Goal: Information Seeking & Learning: Learn about a topic

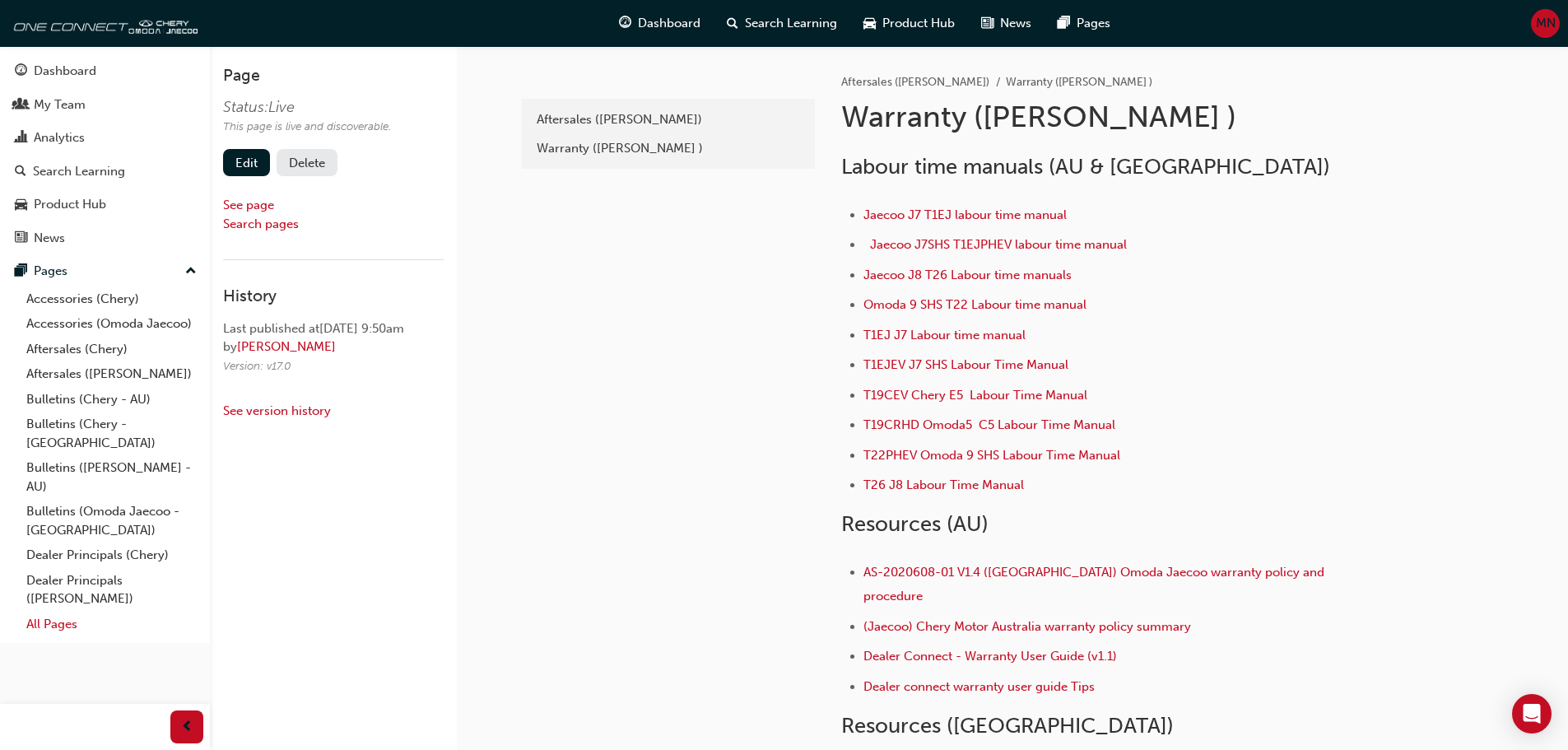
click at [62, 612] on link "All Pages" at bounding box center [112, 625] width 183 height 26
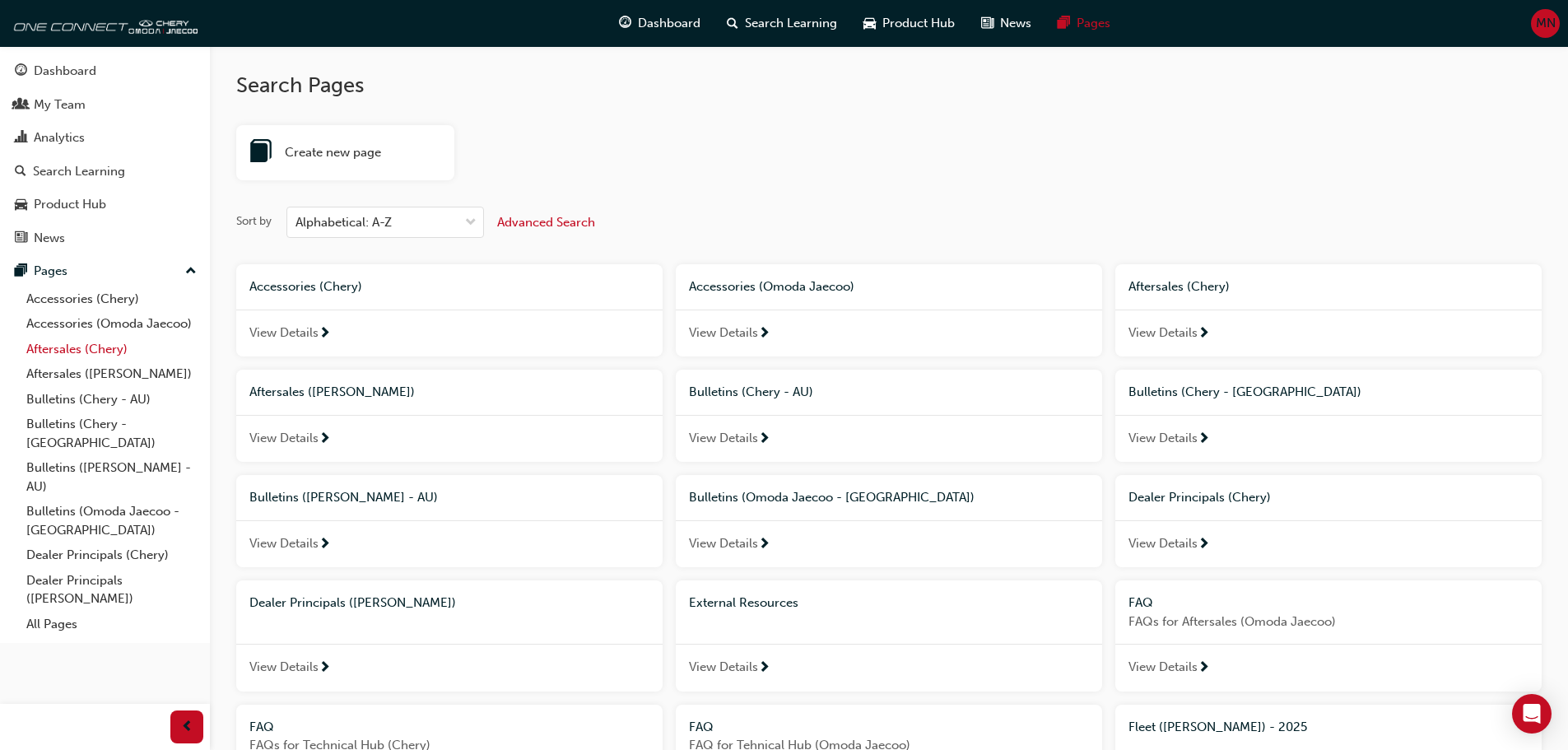
click at [66, 346] on link "Aftersales (Chery)" at bounding box center [112, 350] width 183 height 26
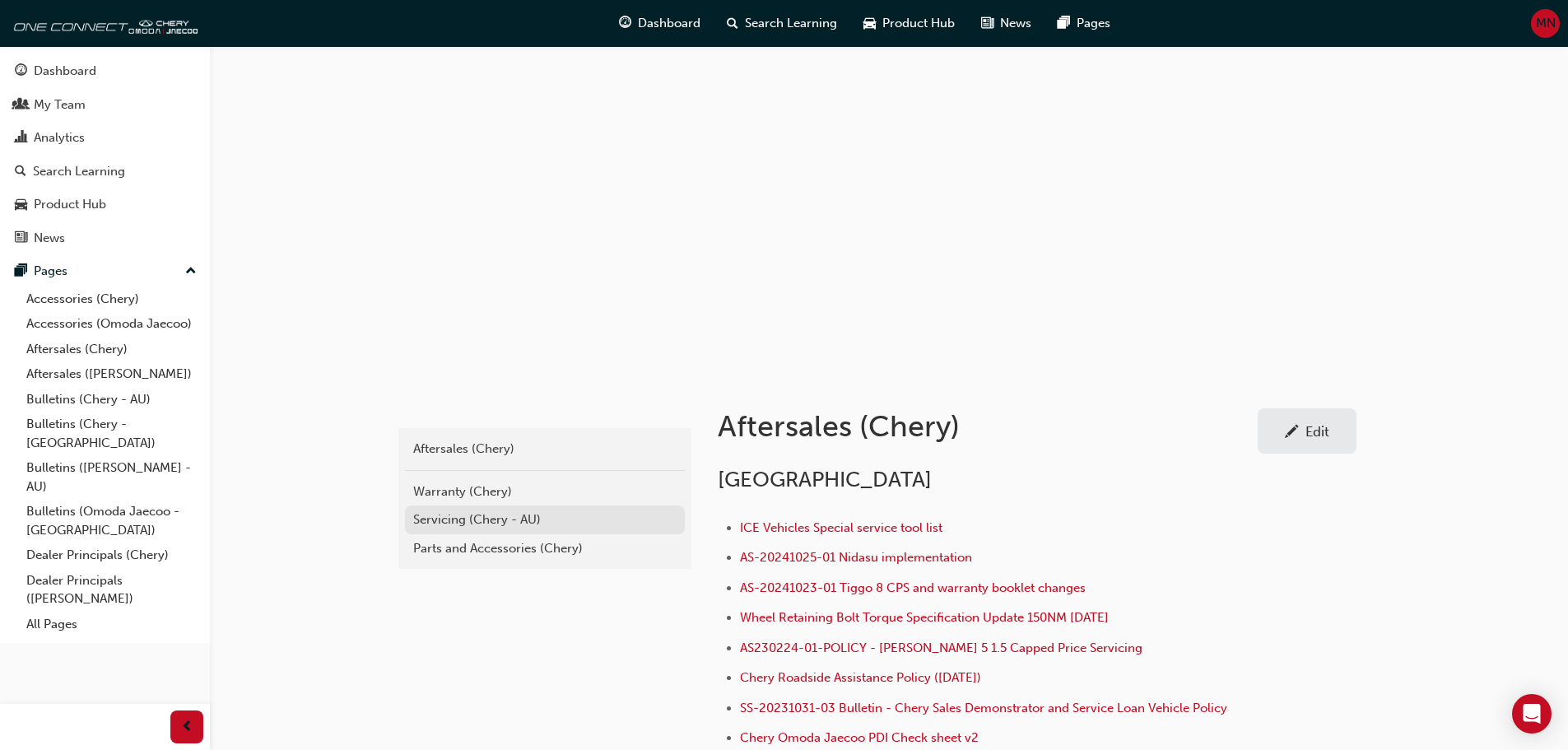
click at [459, 520] on div "Servicing (Chery - AU)" at bounding box center [545, 520] width 264 height 19
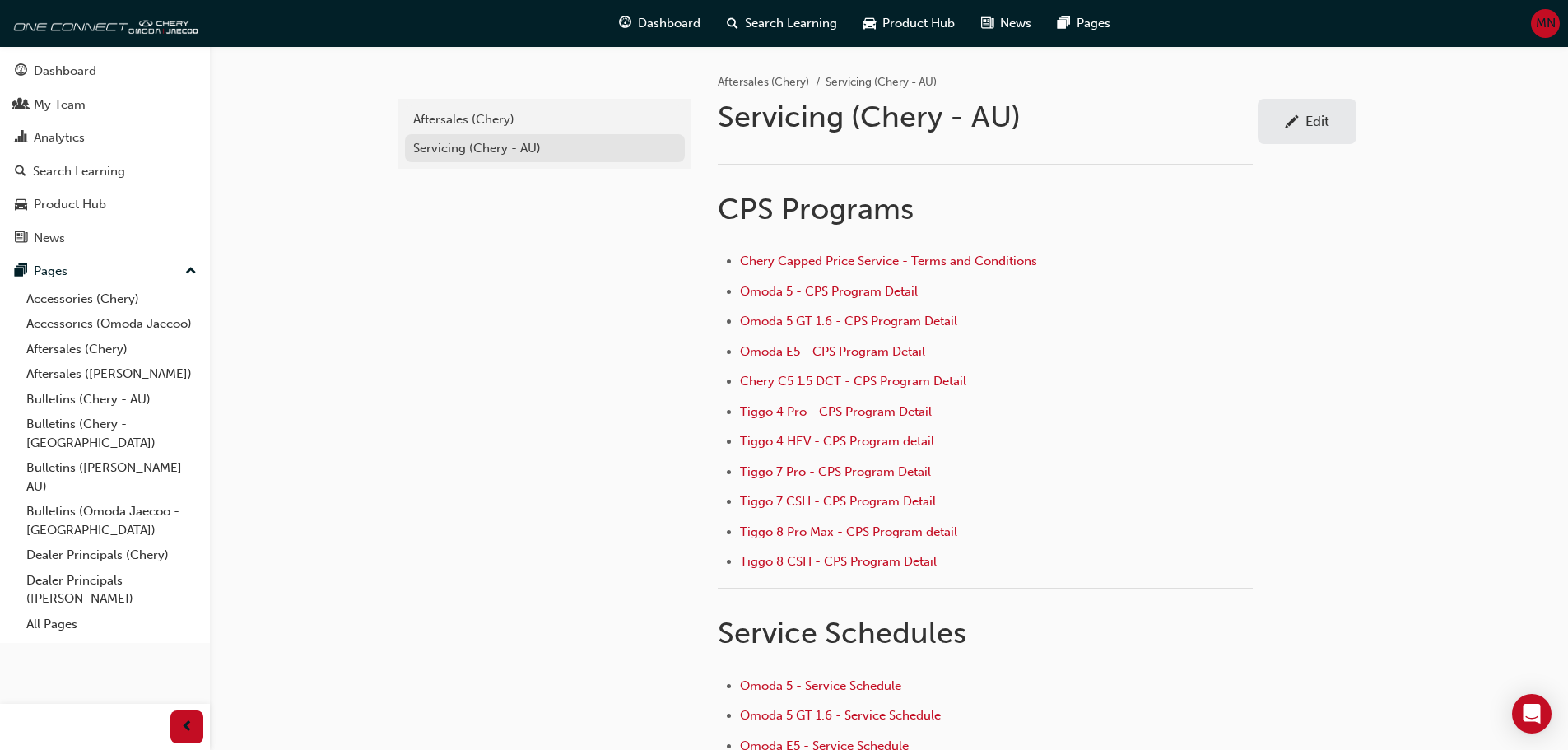
click at [468, 147] on div "Servicing (Chery - AU)" at bounding box center [545, 149] width 264 height 19
click at [51, 612] on link "All Pages" at bounding box center [112, 625] width 183 height 26
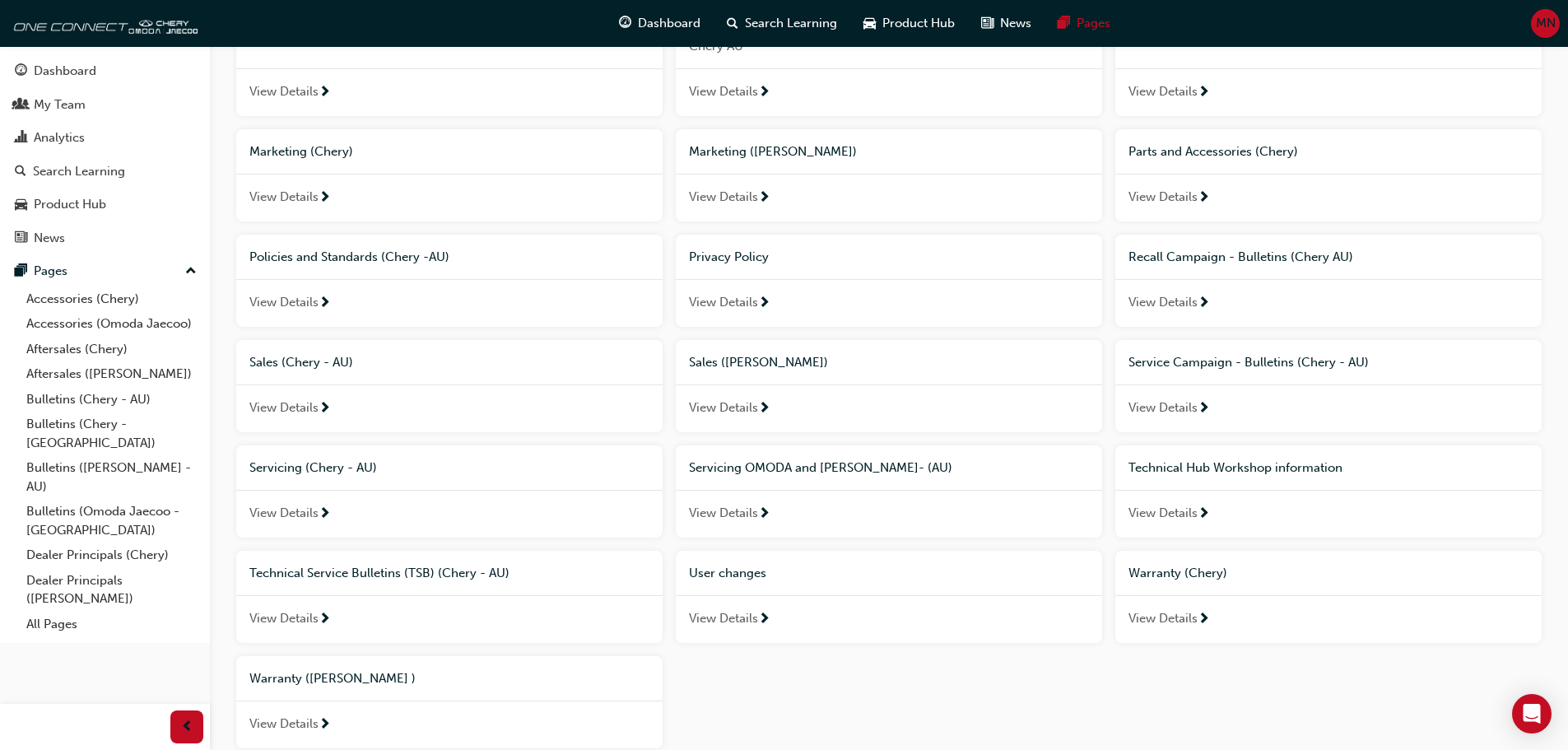
scroll to position [906, 0]
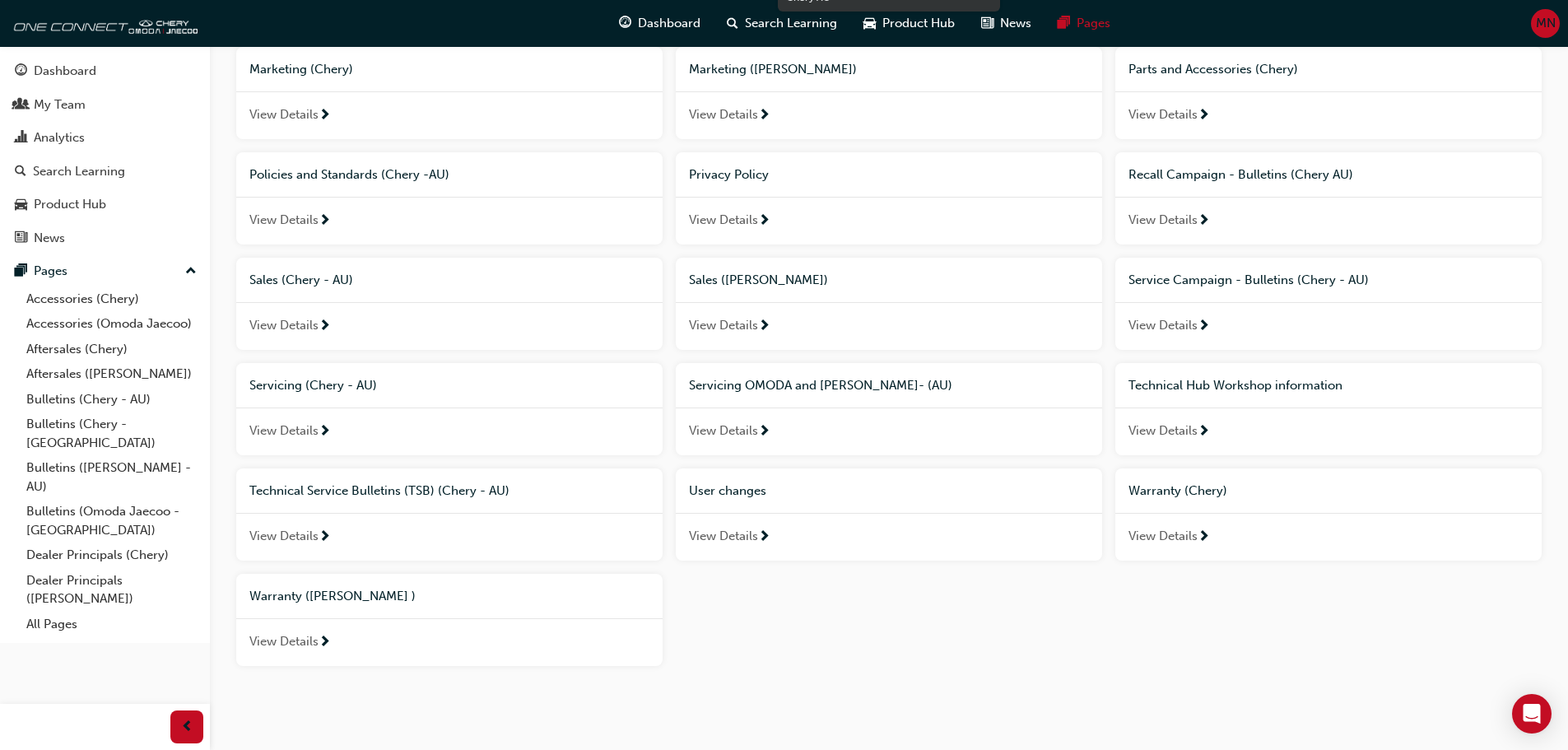
click at [1186, 383] on span "Technical Hub Workshop information" at bounding box center [1236, 385] width 214 height 15
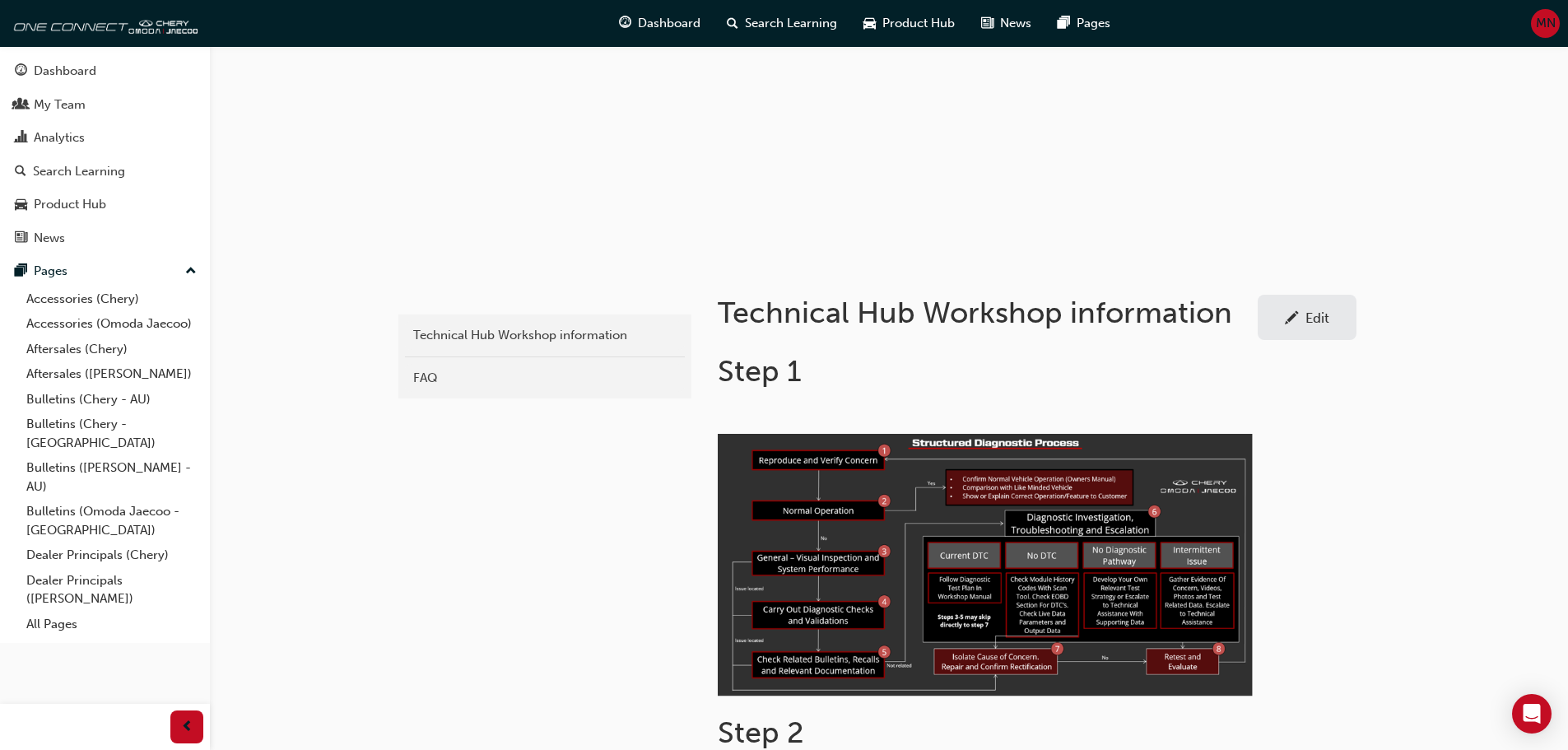
scroll to position [164, 0]
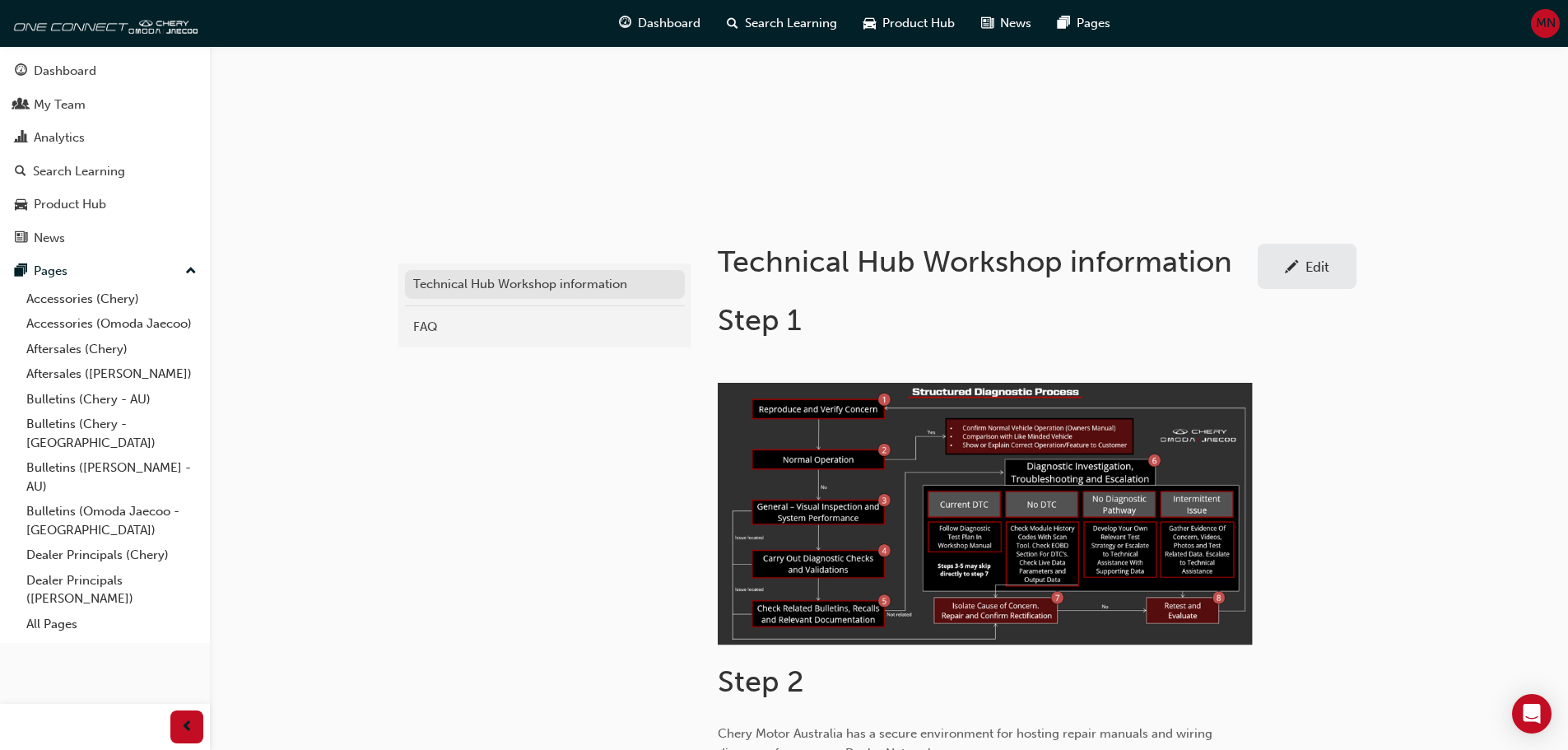
click at [518, 279] on div "Technical Hub Workshop information" at bounding box center [545, 284] width 264 height 19
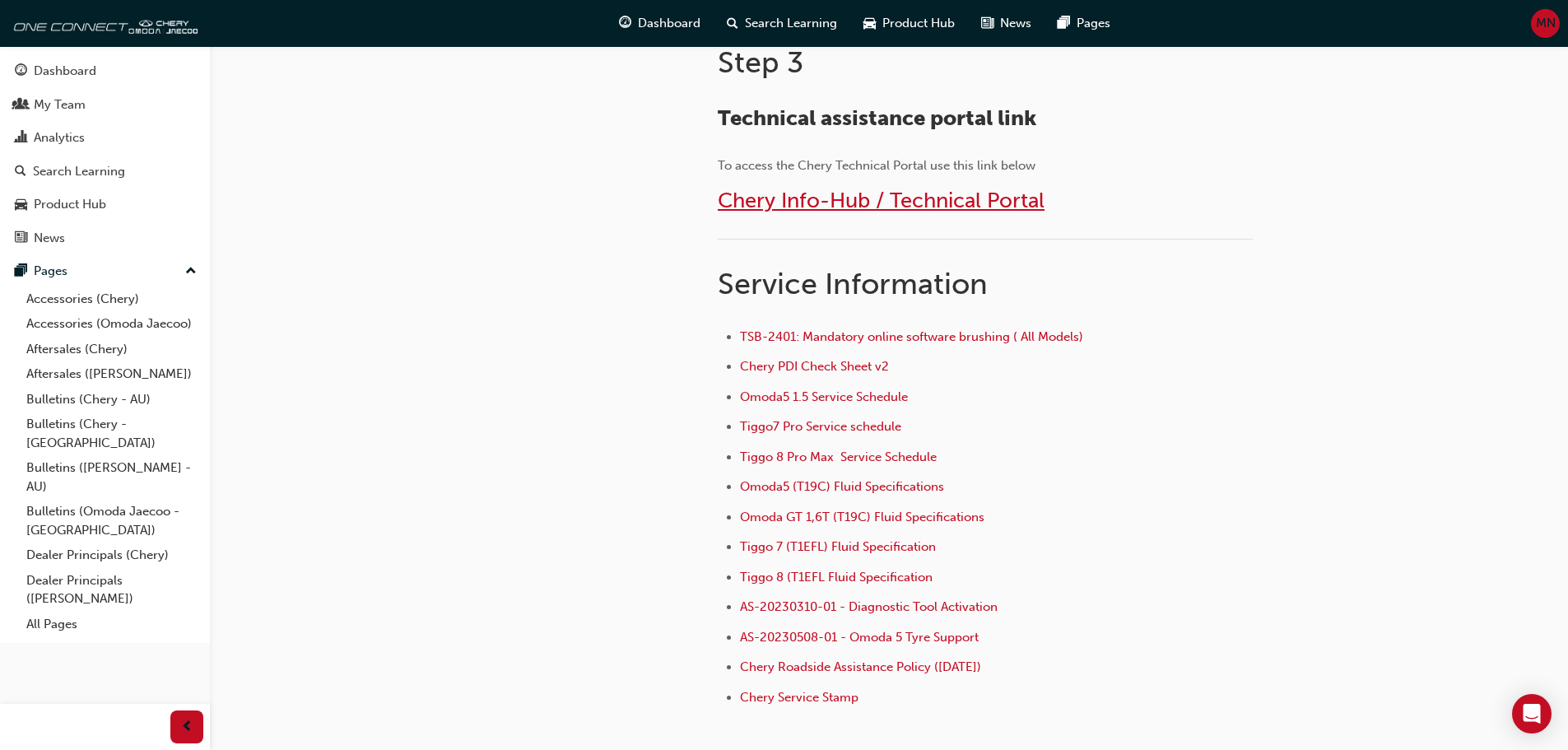
scroll to position [988, 0]
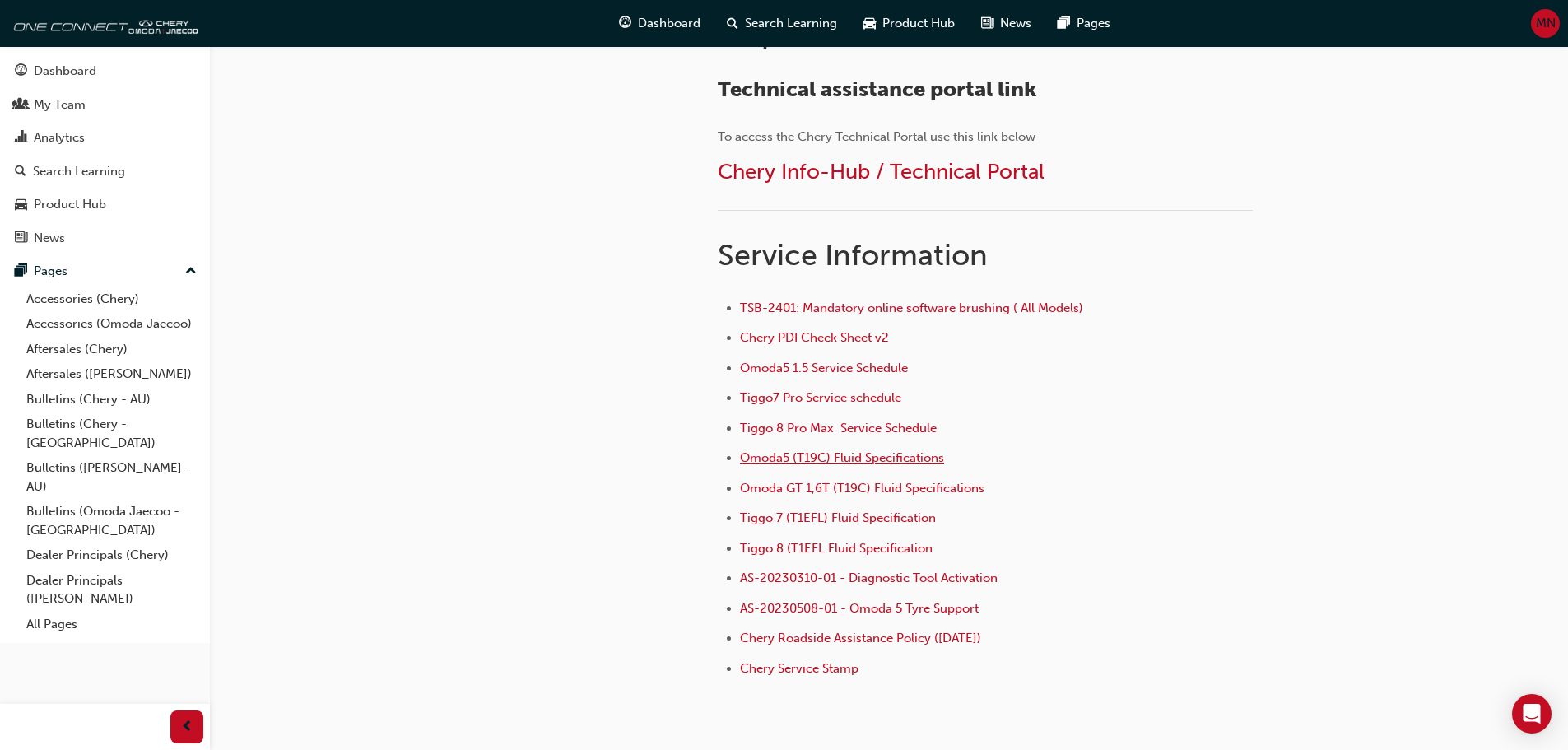
click at [817, 455] on span "Omoda5 (T19C) Fluid Specifications" at bounding box center [842, 457] width 204 height 15
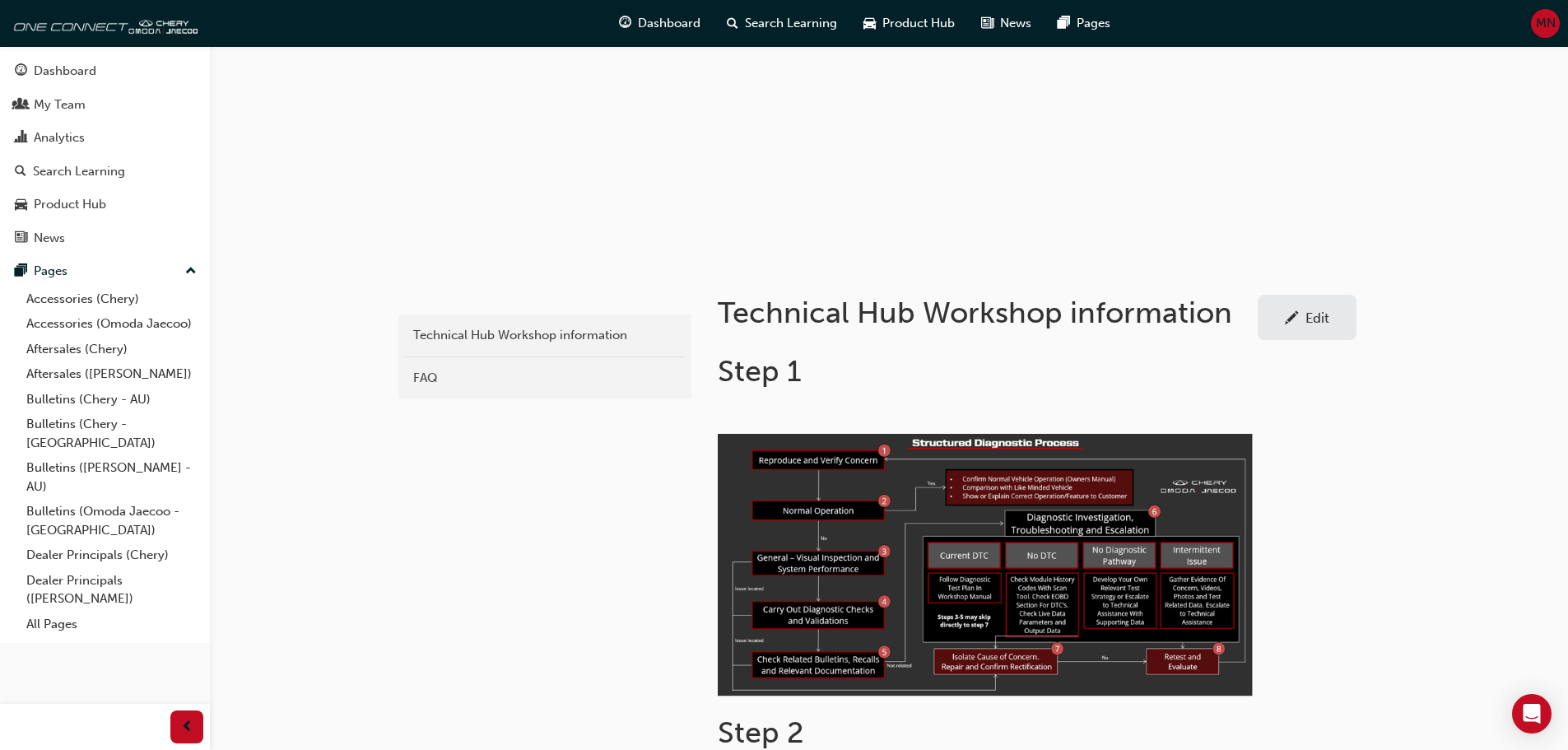
scroll to position [82, 0]
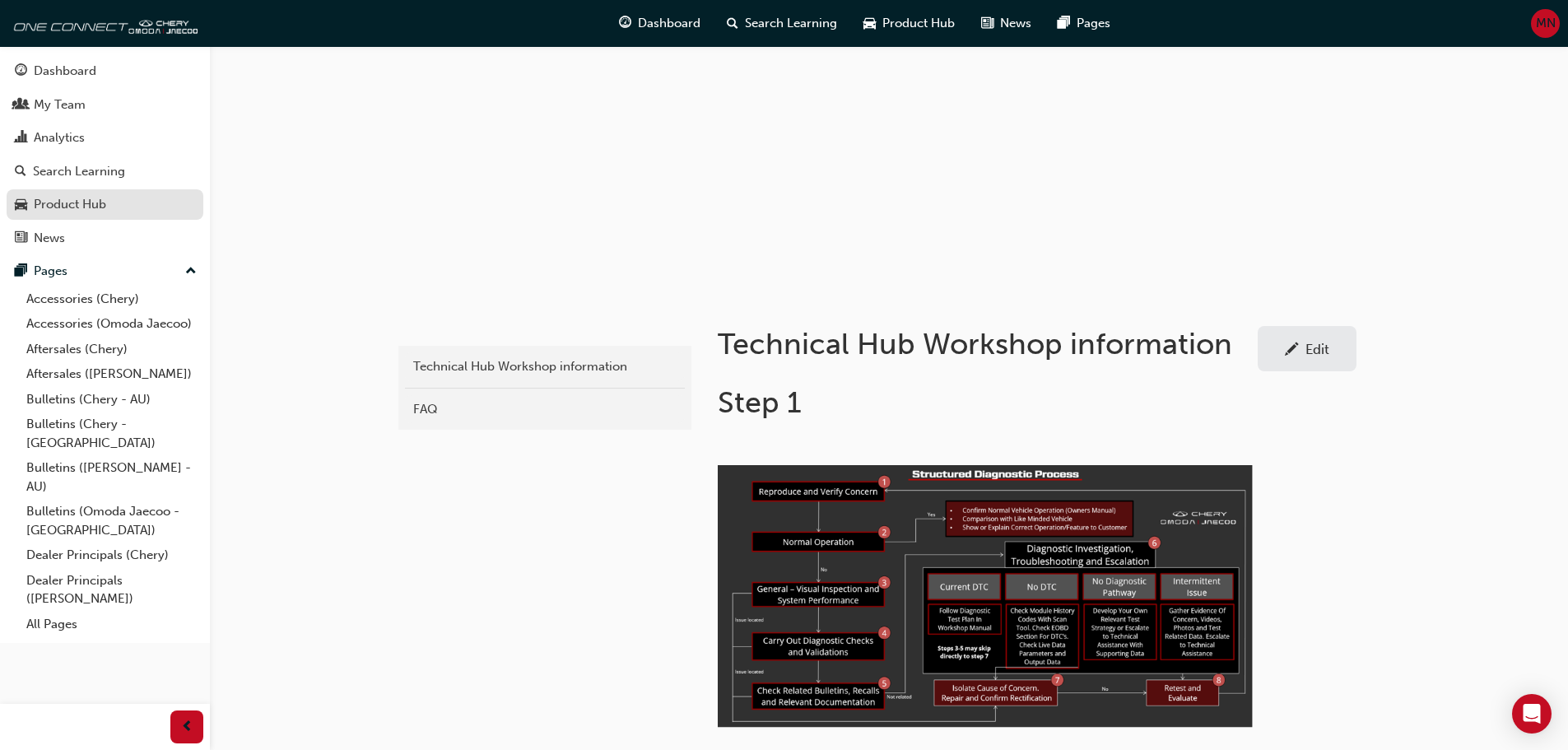
click at [52, 197] on div "Product Hub" at bounding box center [70, 205] width 73 height 19
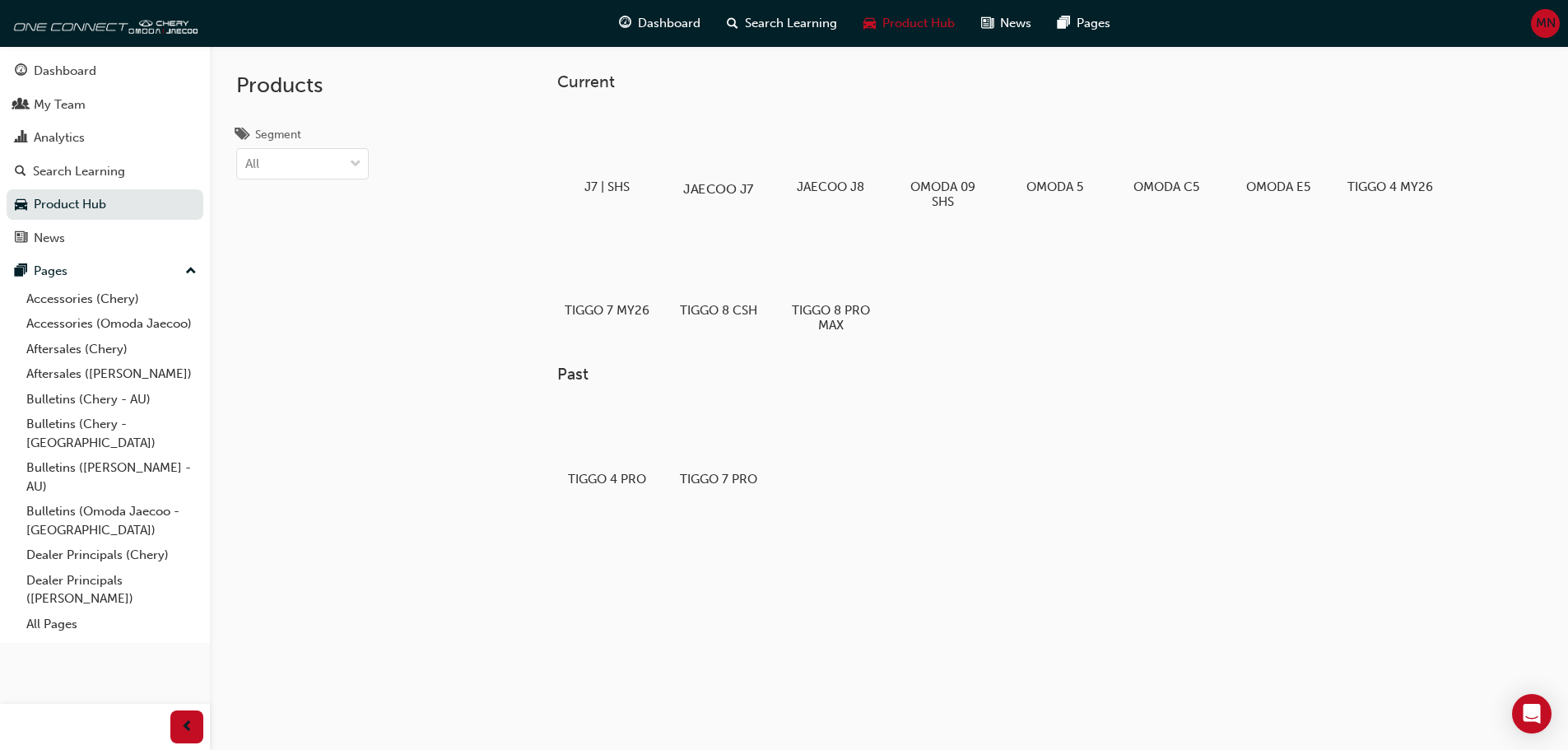
click at [727, 169] on div at bounding box center [718, 142] width 92 height 66
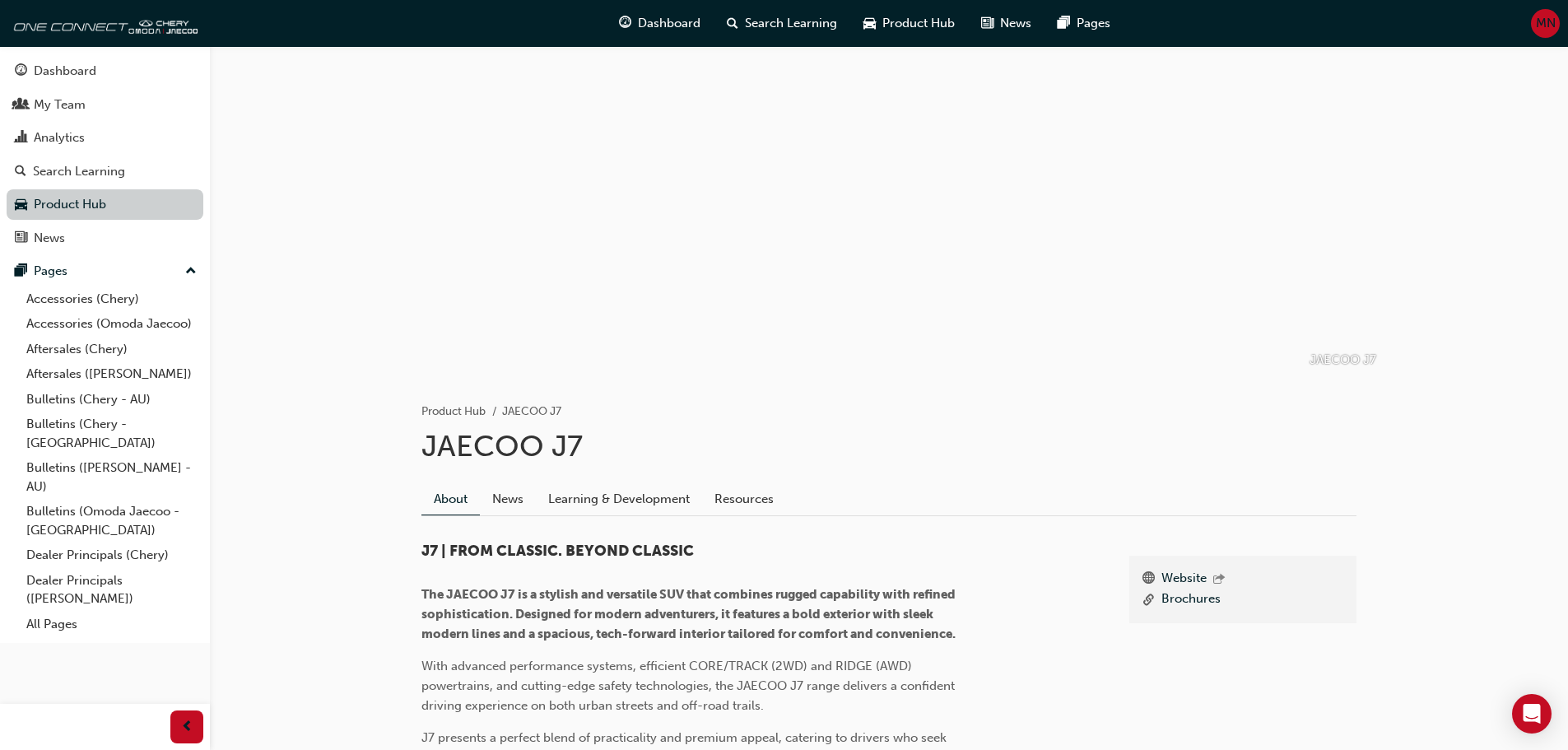
click at [61, 200] on link "Product Hub" at bounding box center [105, 204] width 197 height 30
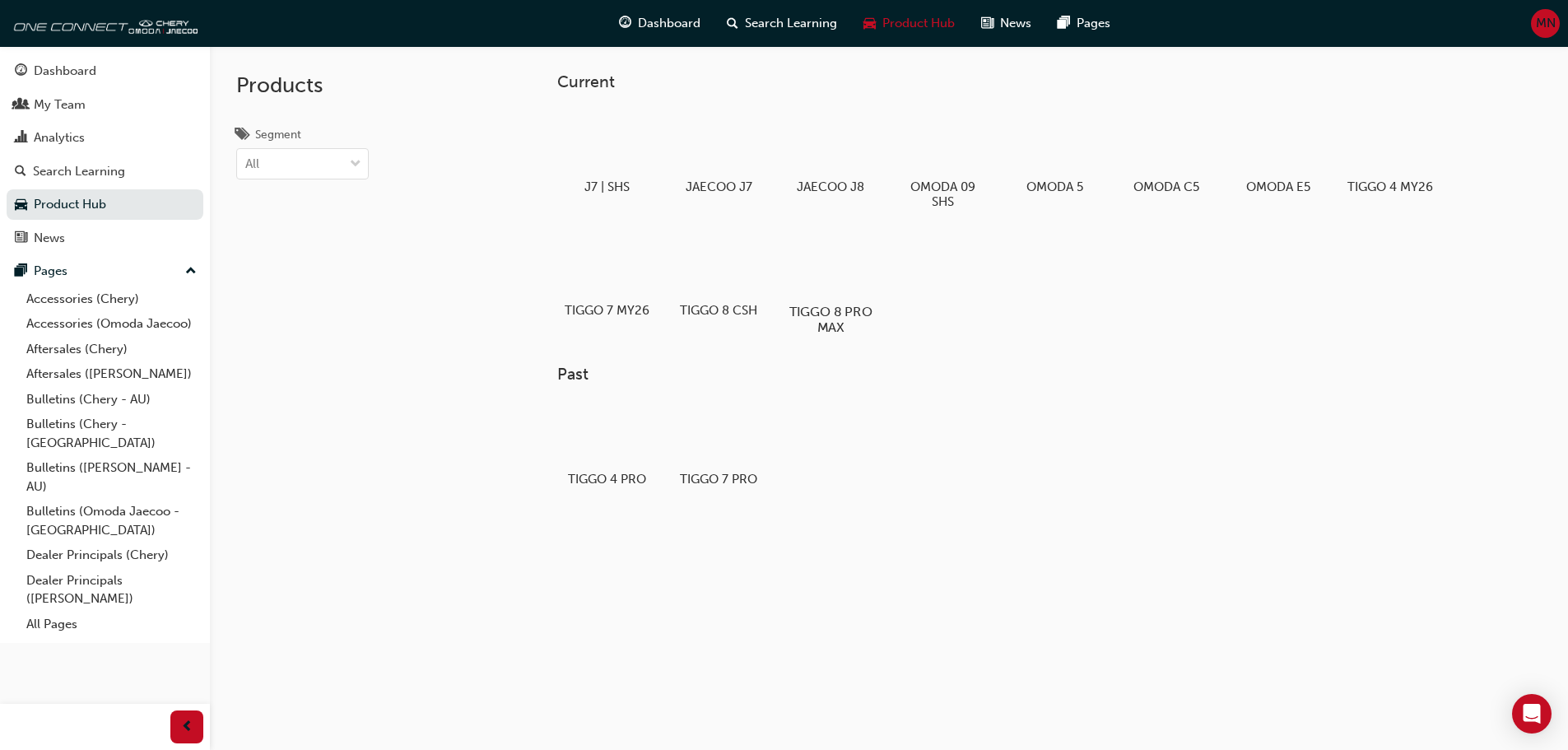
click at [819, 297] on div "TIGGO 8 PRO MAX" at bounding box center [830, 283] width 105 height 117
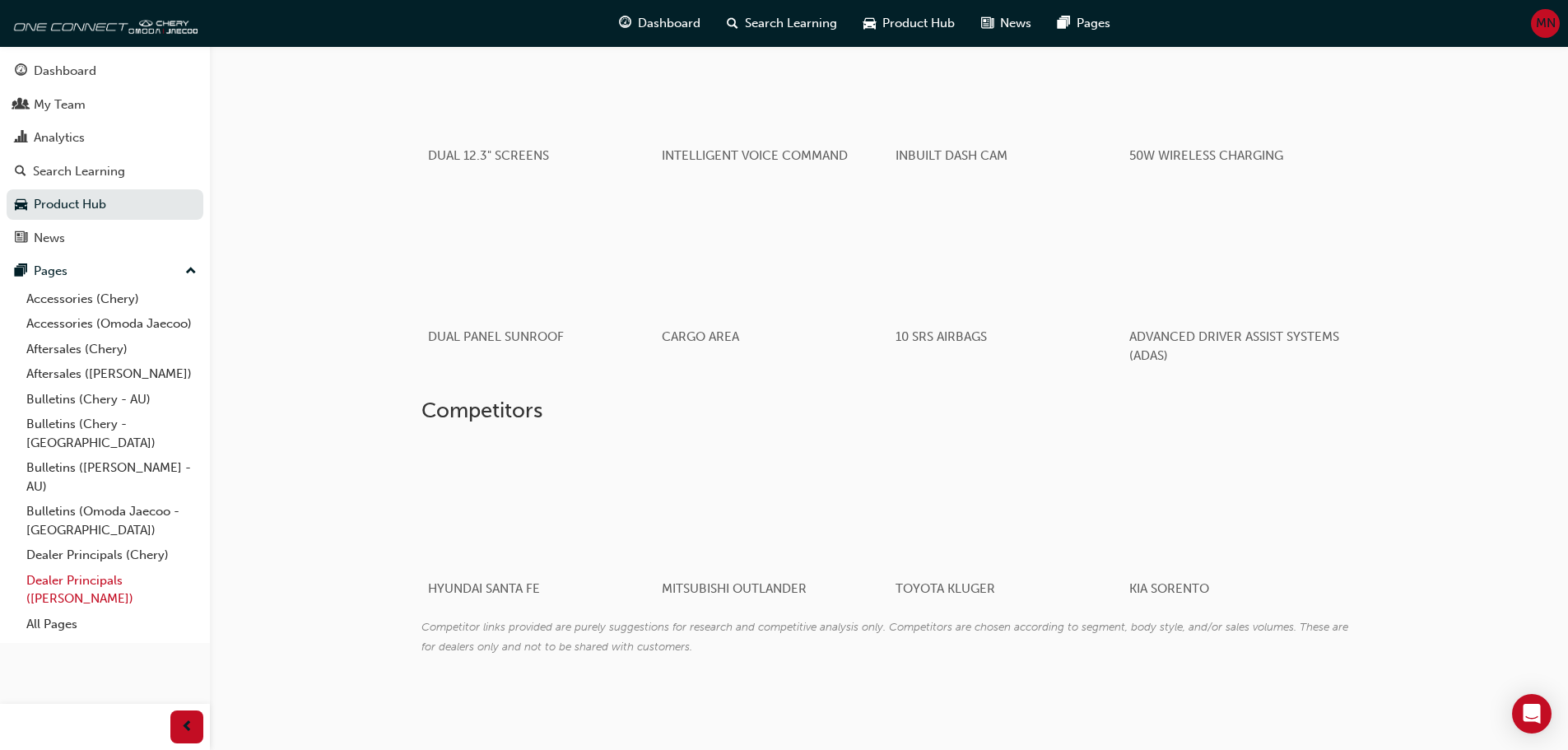
scroll to position [1228, 0]
click at [57, 612] on link "All Pages" at bounding box center [112, 625] width 183 height 26
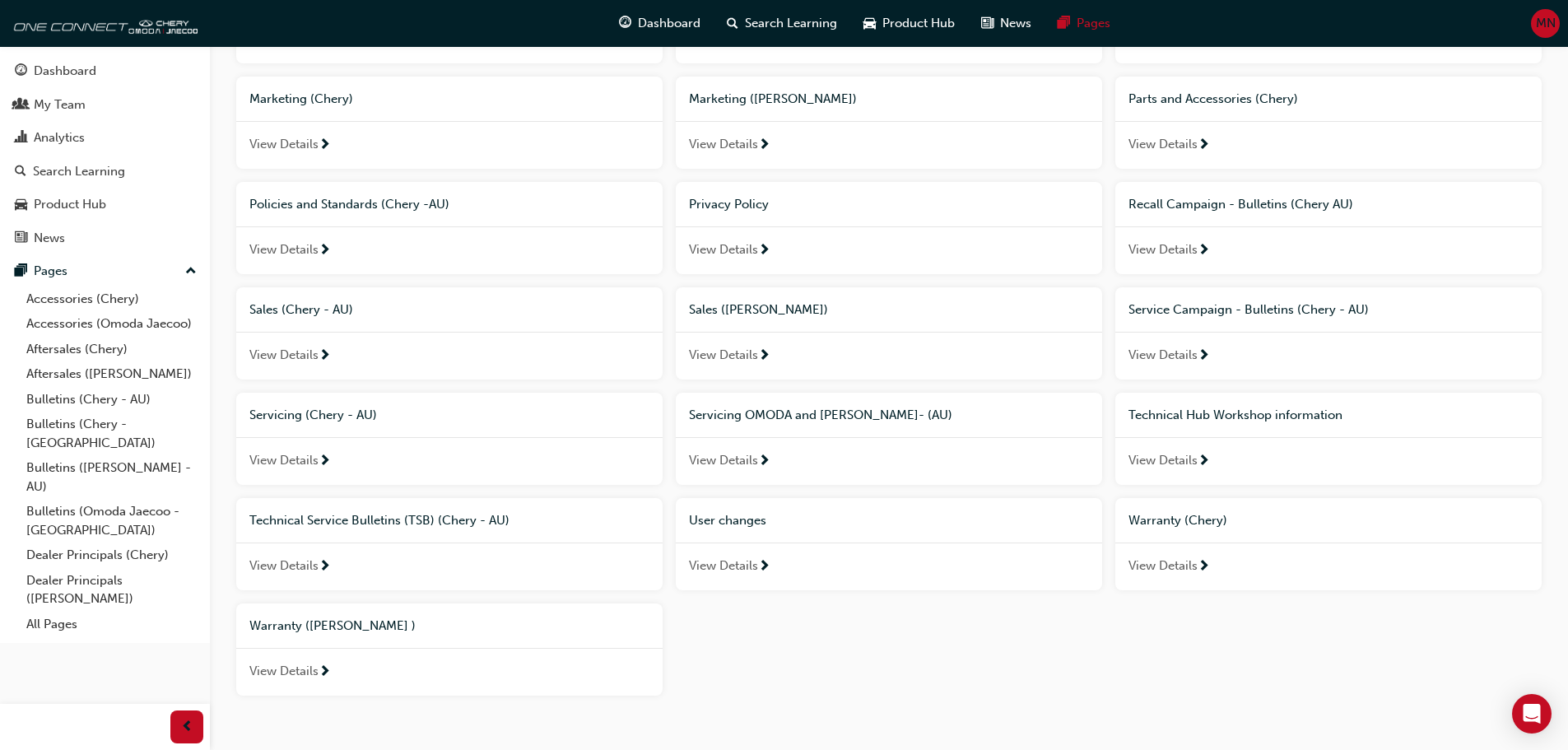
scroll to position [906, 0]
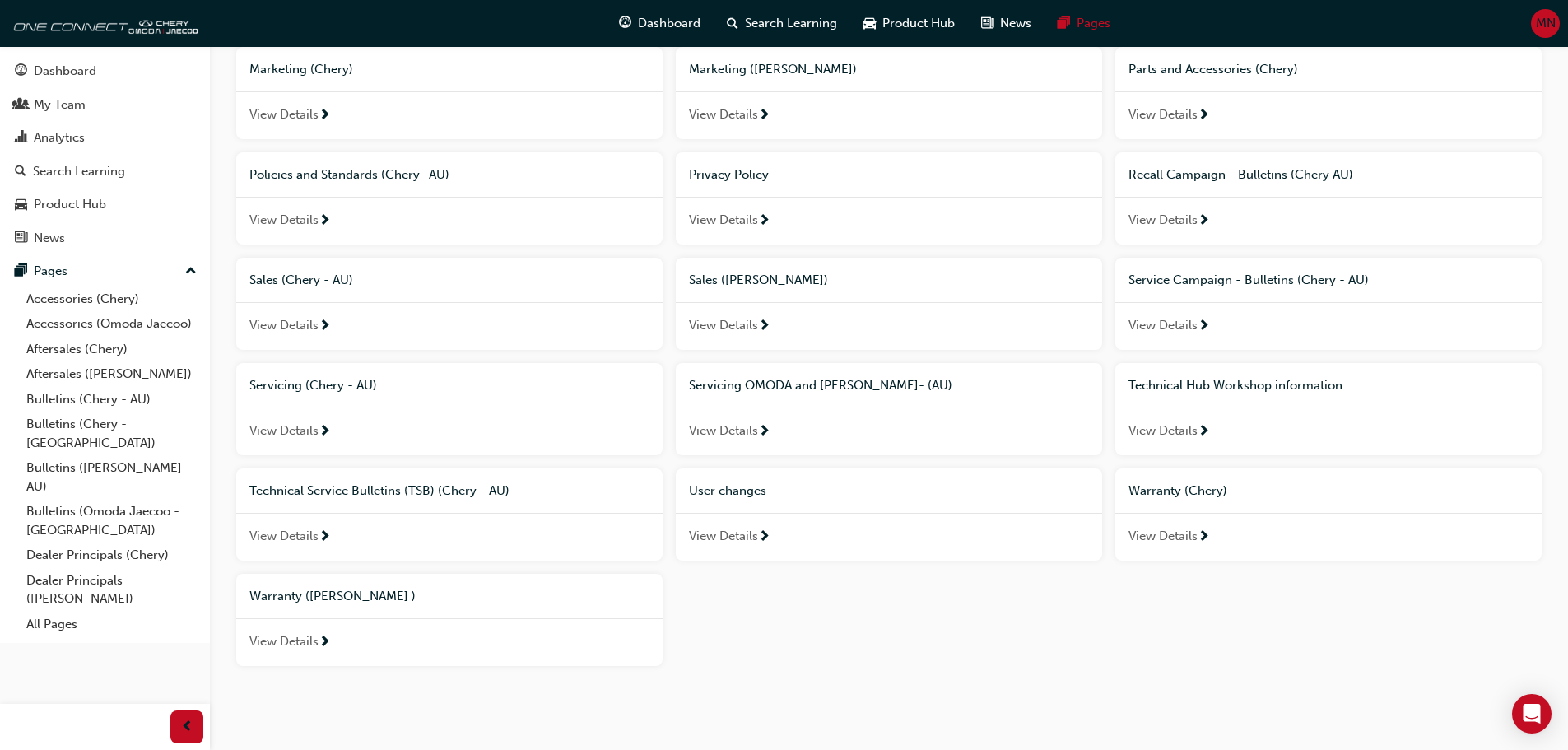
click at [924, 499] on div "User changes" at bounding box center [889, 491] width 400 height 19
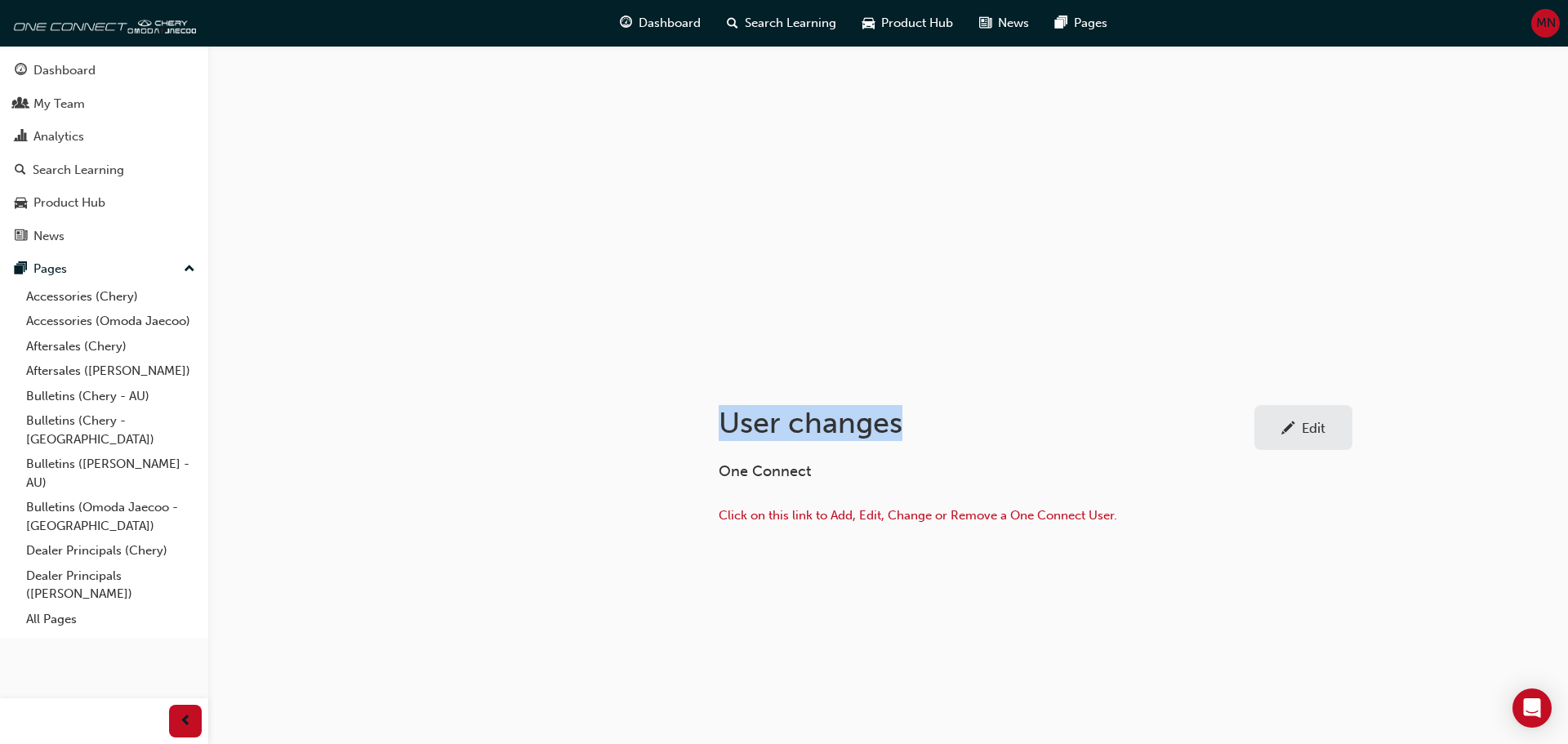
drag, startPoint x: 898, startPoint y: 423, endPoint x: 696, endPoint y: 427, distance: 202.0
click at [696, 427] on div "User changes Edit One Connect Click on this link to Add, Edit, Change or Remove…" at bounding box center [1036, 456] width 686 height 169
copy h1 "User changes"
